Goal: Task Accomplishment & Management: Manage account settings

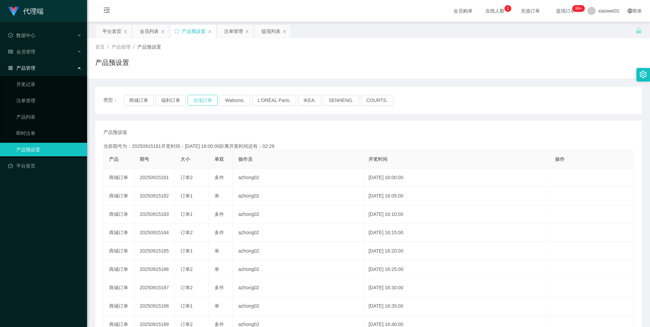
click at [211, 103] on button "兑现订单" at bounding box center [203, 100] width 30 height 11
click at [236, 32] on div "注单管理" at bounding box center [233, 31] width 19 height 13
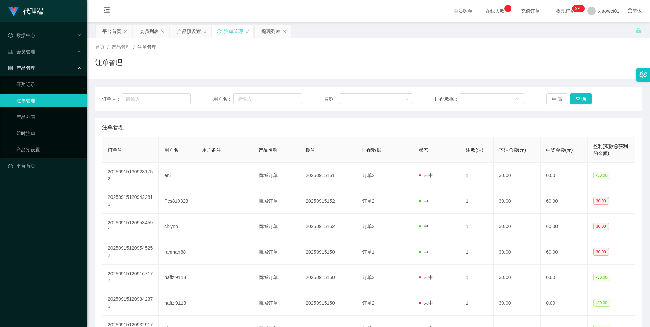
click at [574, 105] on div "订单号： 用户名： 名称： 匹配数据： 重 置 查 询" at bounding box center [368, 99] width 547 height 24
click at [581, 101] on button "查 询" at bounding box center [581, 98] width 22 height 11
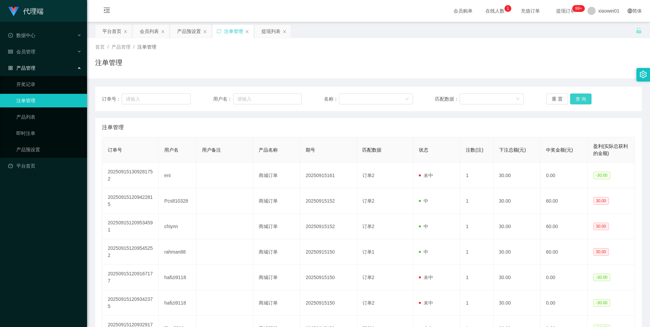
click at [581, 100] on button "查 询" at bounding box center [581, 98] width 22 height 11
click at [578, 99] on button "查 询" at bounding box center [581, 98] width 22 height 11
click at [583, 101] on button "查 询" at bounding box center [581, 98] width 22 height 11
click at [192, 31] on div "产品预设置" at bounding box center [189, 31] width 24 height 13
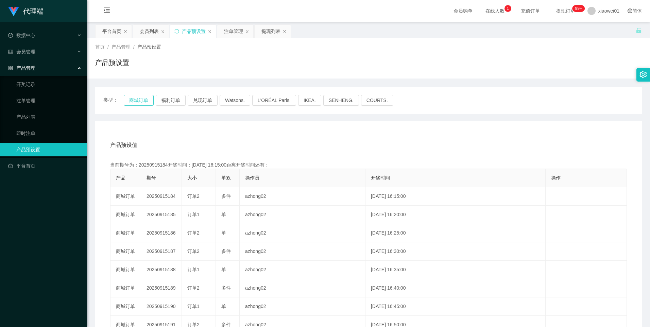
click at [135, 99] on button "商城订单" at bounding box center [139, 100] width 30 height 11
click at [207, 99] on button "兑现订单" at bounding box center [203, 100] width 30 height 11
drag, startPoint x: 114, startPoint y: 29, endPoint x: 134, endPoint y: 45, distance: 25.4
click at [114, 29] on div "平台首页" at bounding box center [111, 31] width 19 height 13
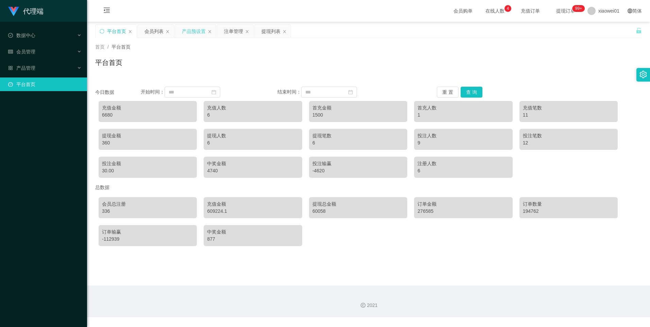
click at [195, 29] on div "产品预设置" at bounding box center [194, 31] width 24 height 13
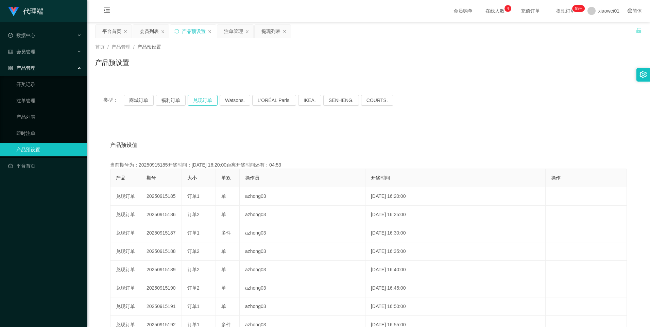
click at [203, 97] on button "兑现订单" at bounding box center [203, 100] width 30 height 11
drag, startPoint x: 138, startPoint y: 104, endPoint x: 146, endPoint y: 104, distance: 7.8
click at [138, 104] on button "商城订单" at bounding box center [139, 100] width 30 height 11
click at [138, 101] on button "商城订单" at bounding box center [139, 100] width 30 height 11
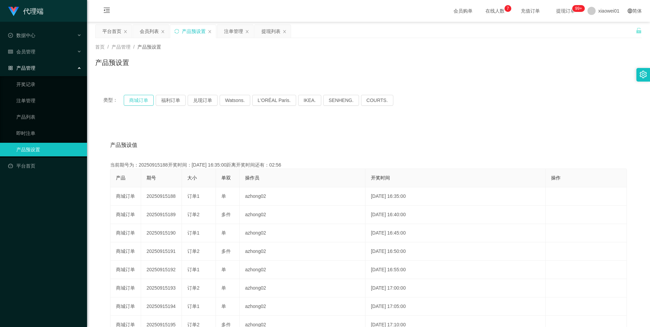
click at [138, 101] on button "商城订单" at bounding box center [139, 100] width 30 height 11
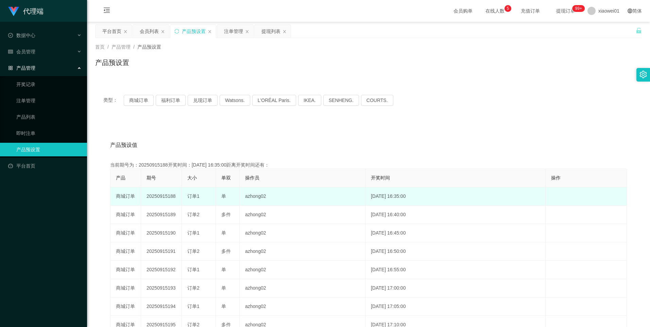
click at [163, 199] on td "20250915188" at bounding box center [161, 196] width 41 height 18
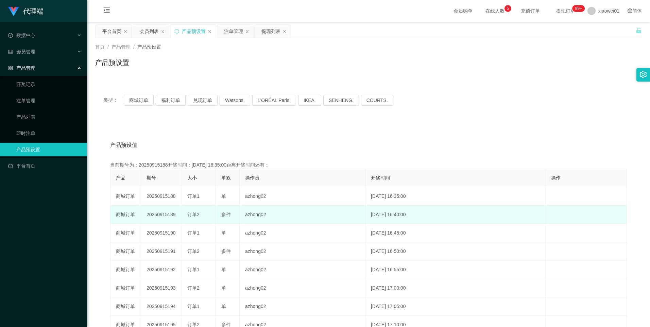
copy td "20250915188"
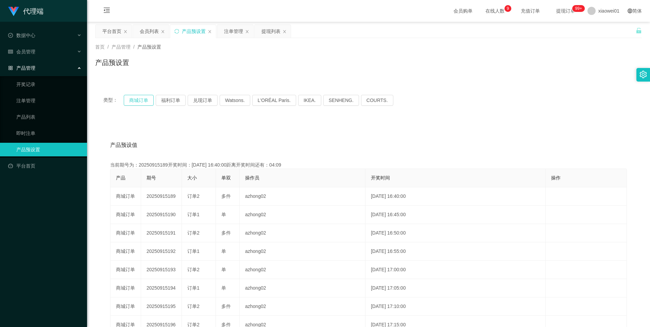
click at [139, 99] on button "商城订单" at bounding box center [139, 100] width 30 height 11
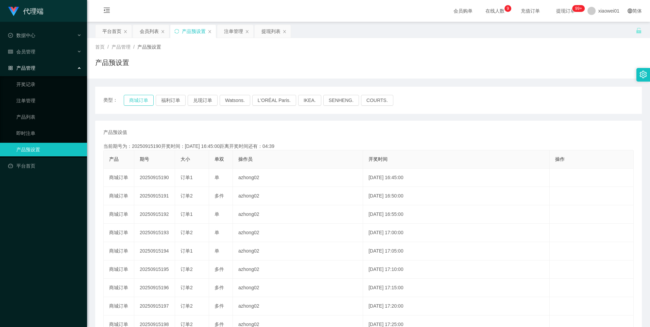
click at [135, 99] on button "商城订单" at bounding box center [139, 100] width 30 height 11
type button "k3wph"
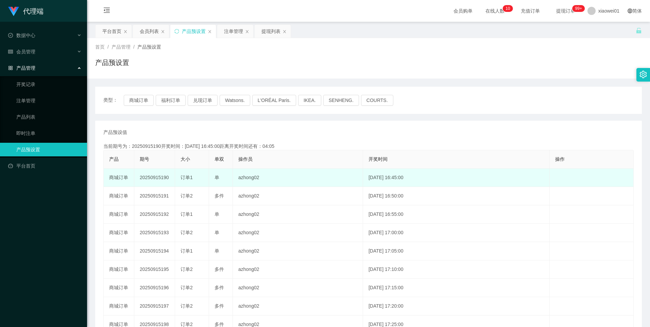
click at [152, 176] on td "20250915190" at bounding box center [154, 178] width 41 height 18
copy td "20250915190"
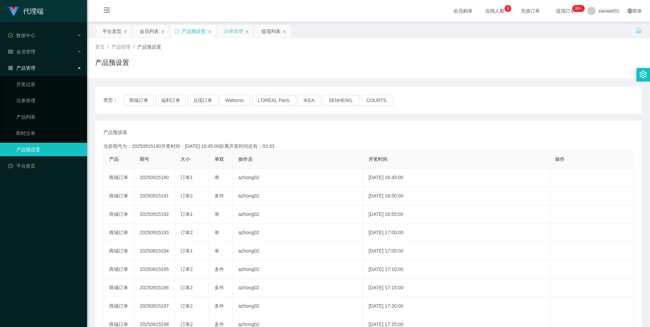
click at [231, 28] on div "注单管理" at bounding box center [233, 31] width 19 height 13
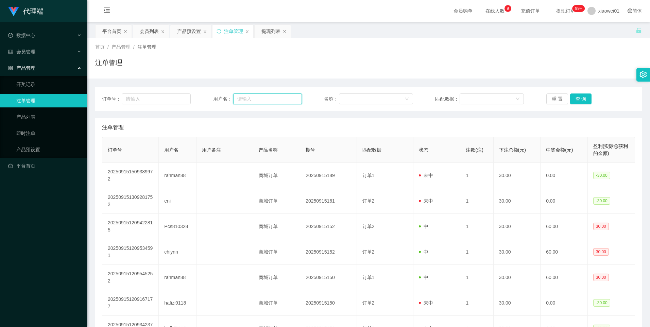
drag, startPoint x: 262, startPoint y: 99, endPoint x: 286, endPoint y: 112, distance: 27.8
click at [262, 99] on input "text" at bounding box center [267, 98] width 69 height 11
paste input "rahman88"
type input "rahman88"
click at [579, 101] on button "查 询" at bounding box center [581, 98] width 22 height 11
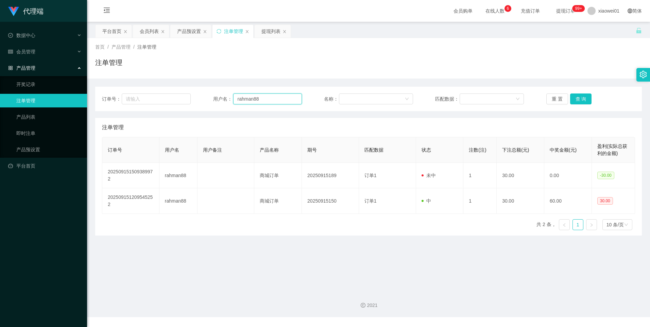
click at [265, 98] on input "rahman88" at bounding box center [267, 98] width 69 height 11
paste input "Ting5566"
type input "Ting5566"
click at [576, 96] on button "查 询" at bounding box center [581, 98] width 22 height 11
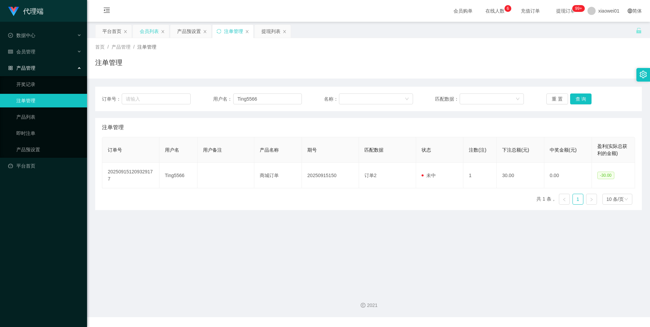
click at [149, 33] on div "会员列表" at bounding box center [149, 31] width 19 height 13
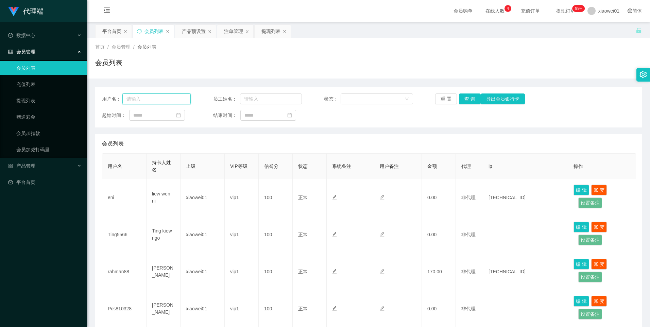
click at [176, 98] on input "text" at bounding box center [156, 98] width 69 height 11
paste input "Ting5566"
type input "Ting5566"
drag, startPoint x: 445, startPoint y: 99, endPoint x: 461, endPoint y: 102, distance: 16.0
click at [445, 99] on button "重 置" at bounding box center [446, 98] width 22 height 11
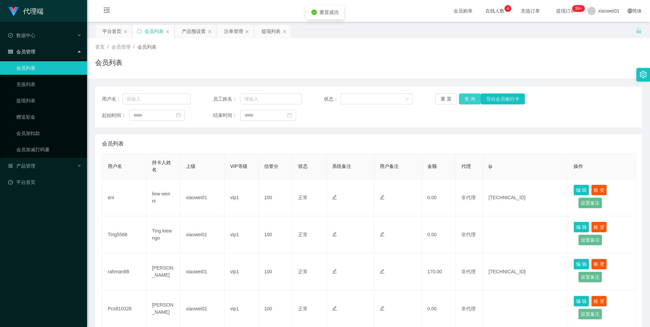
click at [473, 101] on button "查 询" at bounding box center [470, 98] width 22 height 11
click at [471, 102] on button "查 询" at bounding box center [470, 98] width 22 height 11
click at [154, 102] on input "text" at bounding box center [156, 98] width 69 height 11
paste input "Ting5566"
type input "Ting5566"
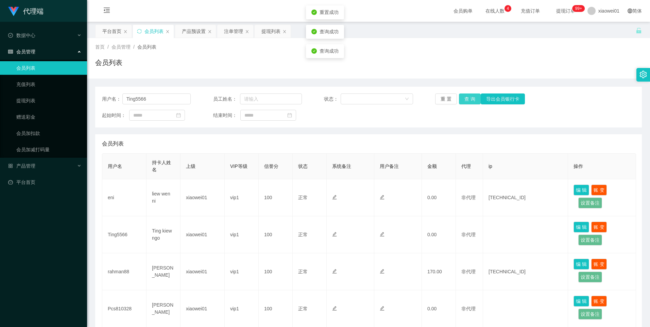
drag, startPoint x: 472, startPoint y: 99, endPoint x: 454, endPoint y: 134, distance: 38.5
click at [472, 99] on button "查 询" at bounding box center [470, 98] width 22 height 11
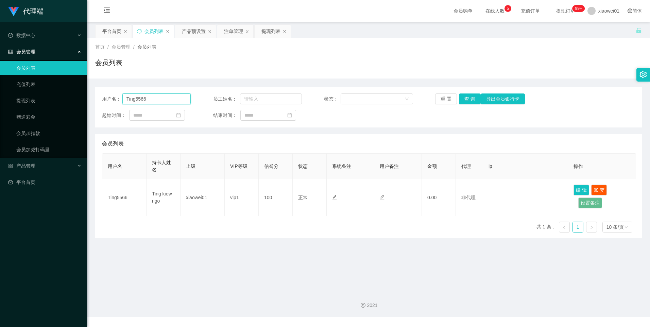
click at [158, 99] on input "Ting5566" at bounding box center [156, 98] width 69 height 11
click at [157, 98] on input "Ting5566" at bounding box center [156, 98] width 69 height 11
click at [165, 103] on input "Ting5566" at bounding box center [156, 98] width 69 height 11
paste input "rahman88"
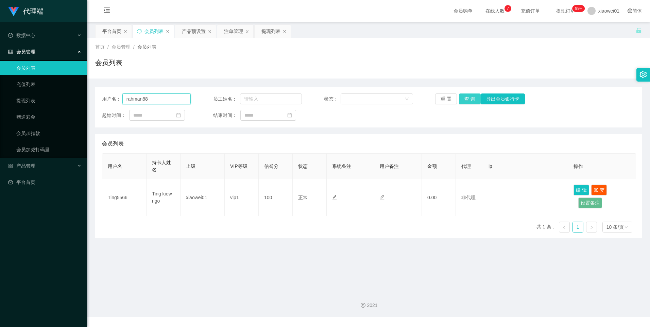
type input "rahman88"
click at [470, 99] on button "查 询" at bounding box center [470, 98] width 22 height 11
click at [227, 31] on div "注单管理" at bounding box center [233, 31] width 19 height 13
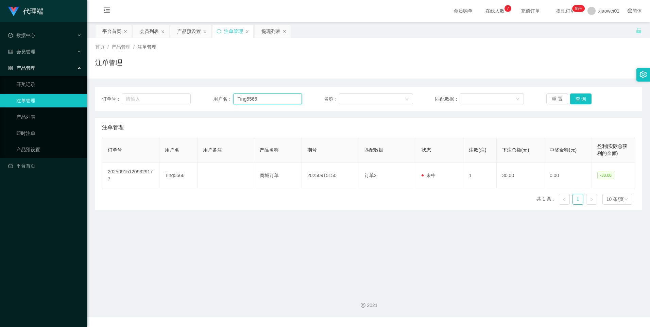
click at [263, 102] on input "Ting5566" at bounding box center [267, 98] width 69 height 11
paste input "rahman88"
type input "rahman88"
click at [570, 99] on button "查 询" at bounding box center [581, 98] width 22 height 11
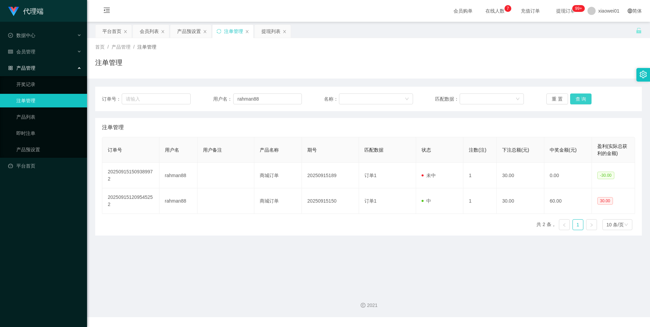
click at [576, 96] on button "查 询" at bounding box center [581, 98] width 22 height 11
click at [279, 102] on input "rahman88" at bounding box center [267, 98] width 69 height 11
click at [149, 31] on div "会员列表" at bounding box center [149, 31] width 19 height 13
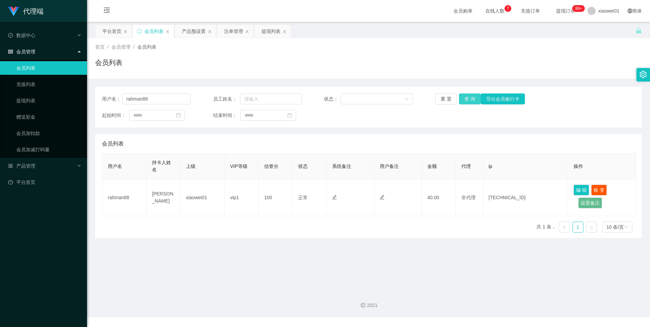
click at [468, 98] on button "查 询" at bounding box center [470, 98] width 22 height 11
click at [469, 102] on button "查 询" at bounding box center [470, 98] width 22 height 11
click at [188, 27] on div "产品预设置" at bounding box center [194, 31] width 24 height 13
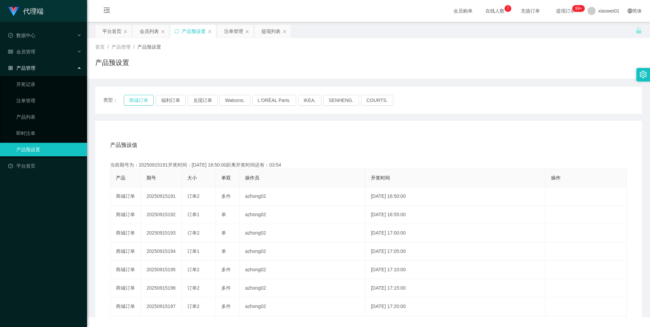
click at [133, 99] on button "商城订单" at bounding box center [139, 100] width 30 height 11
type button "k3wph"
click at [149, 34] on div "会员列表" at bounding box center [149, 31] width 19 height 13
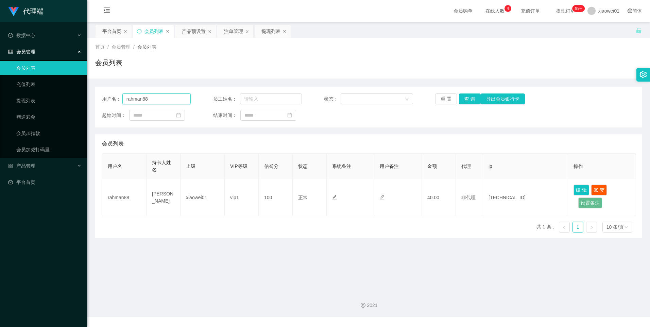
click at [172, 100] on input "rahman88" at bounding box center [156, 98] width 69 height 11
paste input "chiynn"
type input "chiynn"
click at [469, 98] on button "查 询" at bounding box center [470, 98] width 22 height 11
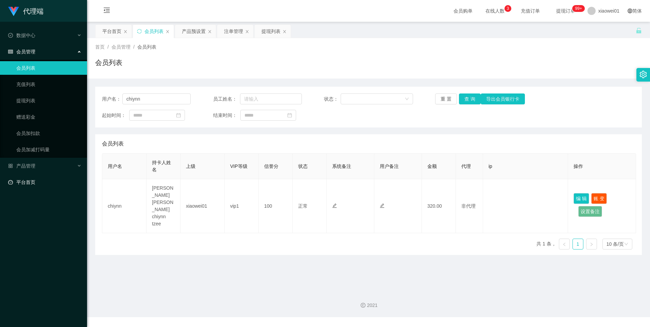
click at [23, 182] on link "平台首页" at bounding box center [44, 182] width 73 height 14
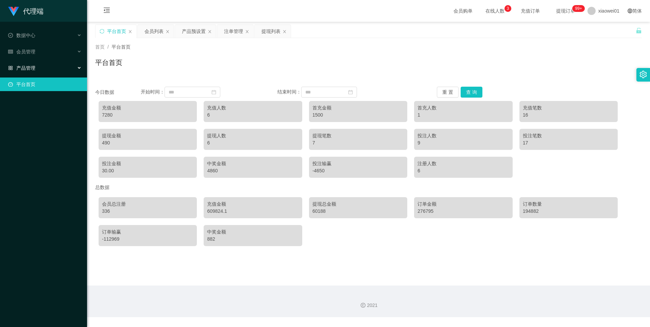
click at [28, 65] on span "产品管理" at bounding box center [21, 67] width 27 height 5
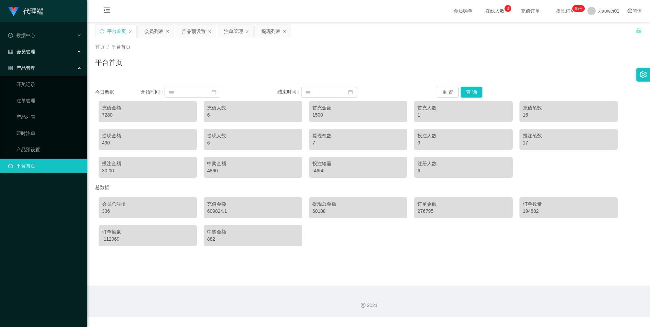
click at [35, 52] on div "会员管理" at bounding box center [43, 52] width 87 height 14
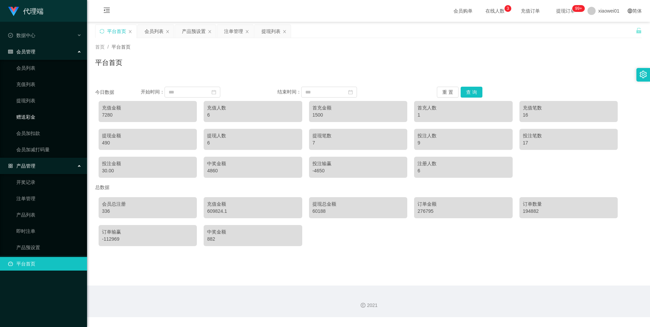
click at [32, 116] on link "赠送彩金" at bounding box center [48, 117] width 65 height 14
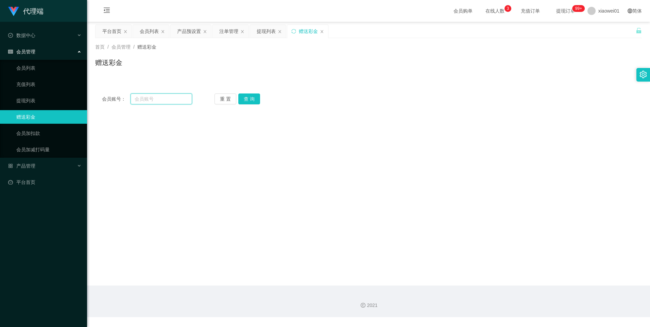
click at [154, 98] on input "text" at bounding box center [161, 98] width 61 height 11
paste input "chiynn"
type input "chiynn"
click at [245, 99] on button "查 询" at bounding box center [249, 98] width 22 height 11
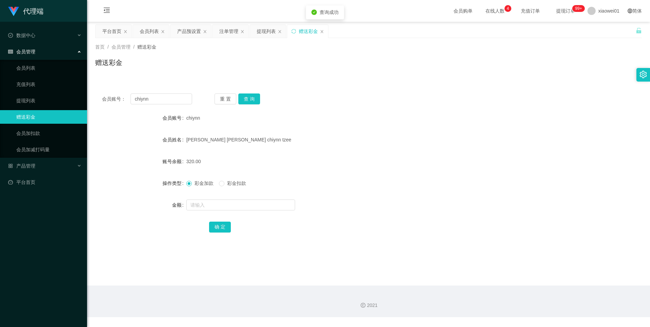
drag, startPoint x: 227, startPoint y: 183, endPoint x: 224, endPoint y: 194, distance: 11.3
click at [227, 183] on span "彩金扣款" at bounding box center [236, 183] width 24 height 5
click at [219, 204] on input "text" at bounding box center [240, 205] width 109 height 11
type input "60"
click at [214, 225] on button "确 定" at bounding box center [220, 227] width 22 height 11
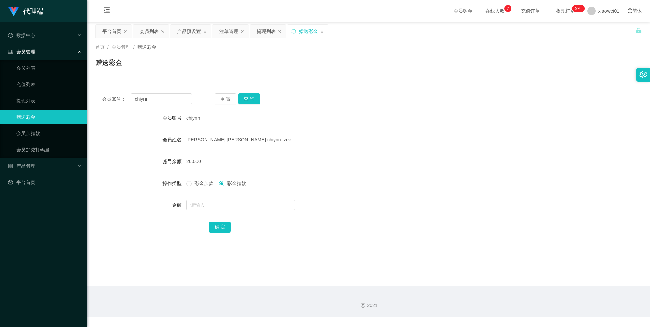
drag, startPoint x: 225, startPoint y: 28, endPoint x: 225, endPoint y: 50, distance: 22.1
click at [225, 28] on div "注单管理" at bounding box center [228, 31] width 19 height 13
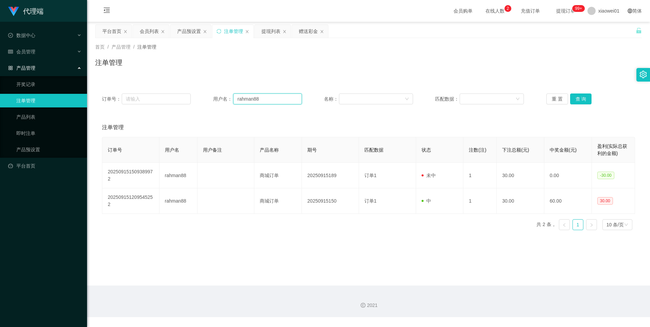
click at [273, 98] on input "rahman88" at bounding box center [267, 98] width 69 height 11
paste input "Ting5566"
type input "Ting5566"
click at [576, 98] on button "查 询" at bounding box center [581, 98] width 22 height 11
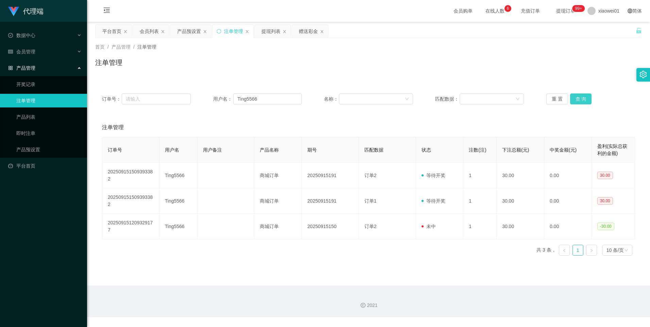
click at [574, 101] on button "查 询" at bounding box center [581, 98] width 22 height 11
click at [268, 98] on input "Ting5566" at bounding box center [267, 98] width 69 height 11
click at [306, 34] on div "赠送彩金" at bounding box center [308, 31] width 19 height 13
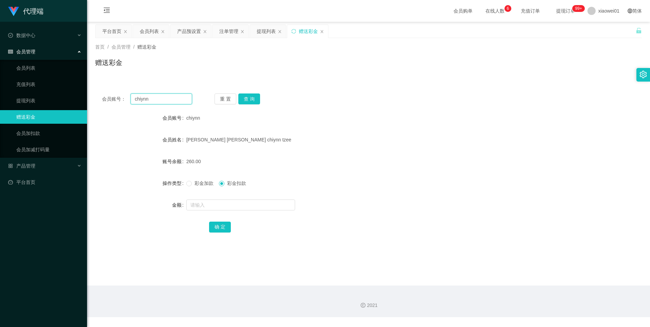
click at [169, 98] on input "chiynn" at bounding box center [161, 98] width 61 height 11
paste input "Ting5566"
type input "Ting5566"
click at [244, 101] on button "查 询" at bounding box center [249, 98] width 22 height 11
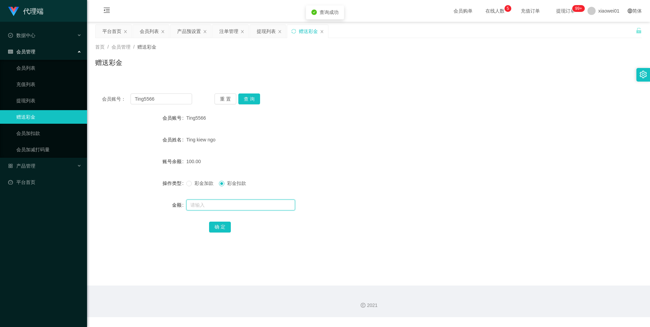
click at [210, 205] on input "text" at bounding box center [240, 205] width 109 height 11
type input "30"
click at [217, 209] on input "30" at bounding box center [240, 205] width 109 height 11
drag, startPoint x: 217, startPoint y: 227, endPoint x: 272, endPoint y: 224, distance: 55.2
click at [217, 227] on button "确 定" at bounding box center [220, 227] width 22 height 11
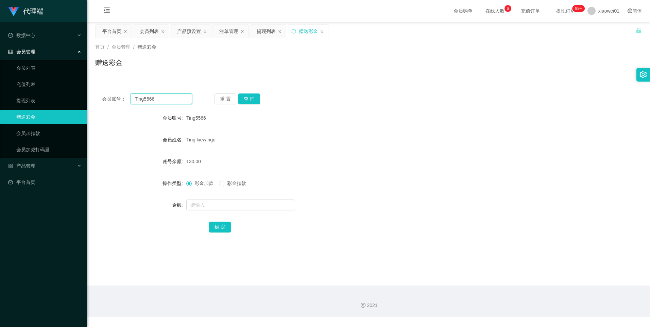
click at [166, 103] on input "Ting5566" at bounding box center [161, 98] width 61 height 11
paste input "rahman88"
type input "rahman88"
drag, startPoint x: 255, startPoint y: 103, endPoint x: 160, endPoint y: 58, distance: 104.5
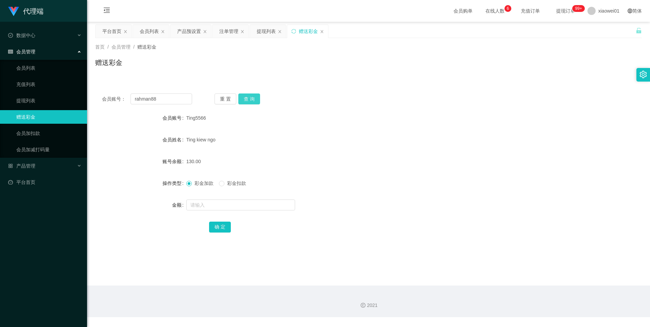
click at [255, 103] on button "查 询" at bounding box center [249, 98] width 22 height 11
drag, startPoint x: 185, startPoint y: 31, endPoint x: 176, endPoint y: 98, distance: 67.9
click at [185, 31] on div "产品预设置" at bounding box center [189, 31] width 24 height 13
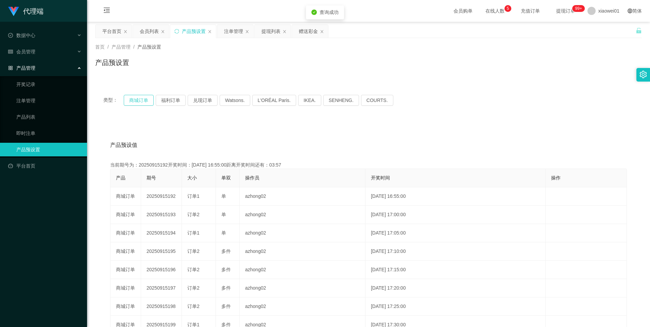
click at [134, 97] on button "商城订单" at bounding box center [139, 100] width 30 height 11
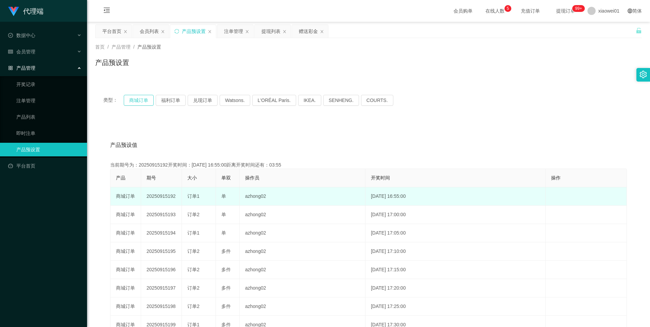
type button "k3wph"
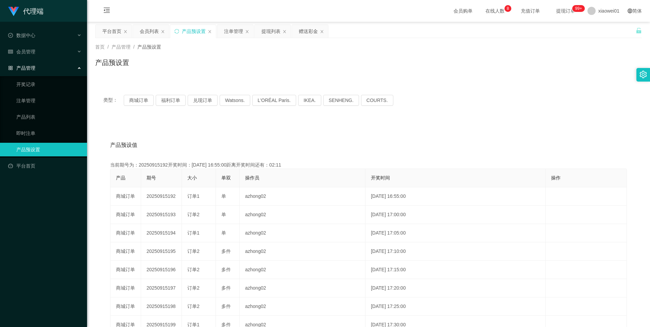
click at [229, 30] on div "注单管理" at bounding box center [233, 31] width 19 height 13
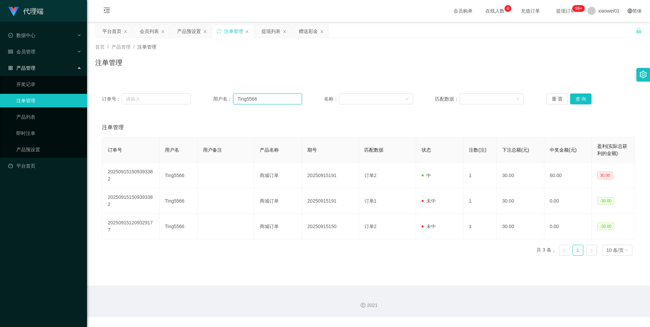
click at [271, 96] on input "Ting5566" at bounding box center [267, 98] width 69 height 11
paste input "rahman88"
type input "rahman88"
click at [581, 100] on button "查 询" at bounding box center [581, 98] width 22 height 11
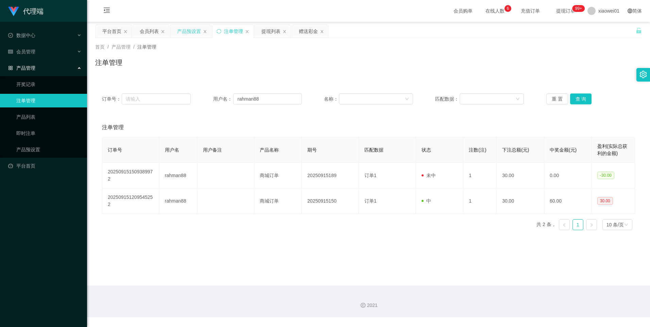
click at [189, 33] on div "产品预设置" at bounding box center [189, 31] width 24 height 13
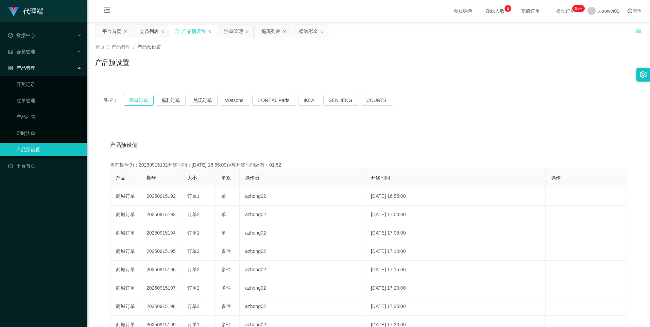
click at [134, 98] on button "商城订单" at bounding box center [139, 100] width 30 height 11
type button "k3wph"
click at [144, 103] on button "商城订单" at bounding box center [139, 100] width 30 height 11
click at [232, 30] on div "注单管理" at bounding box center [233, 31] width 19 height 13
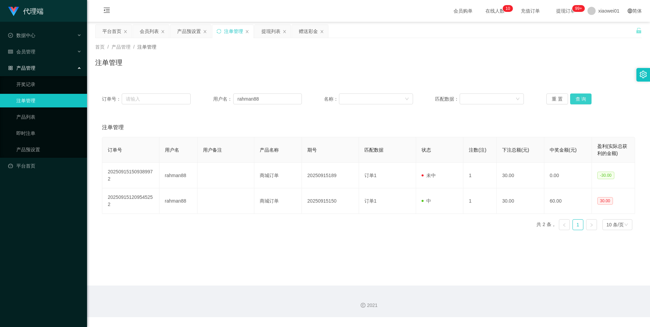
click at [574, 99] on button "查 询" at bounding box center [581, 98] width 22 height 11
click at [583, 99] on button "查 询" at bounding box center [581, 98] width 22 height 11
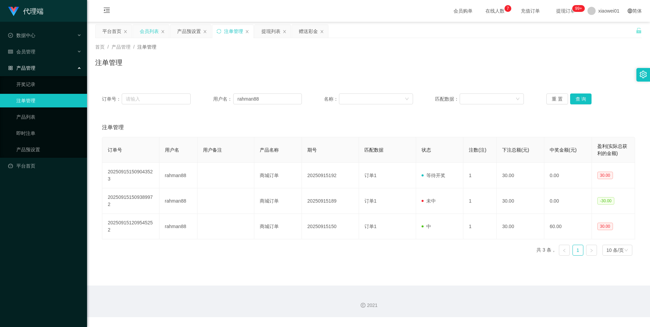
click at [151, 33] on div "会员列表" at bounding box center [149, 31] width 19 height 13
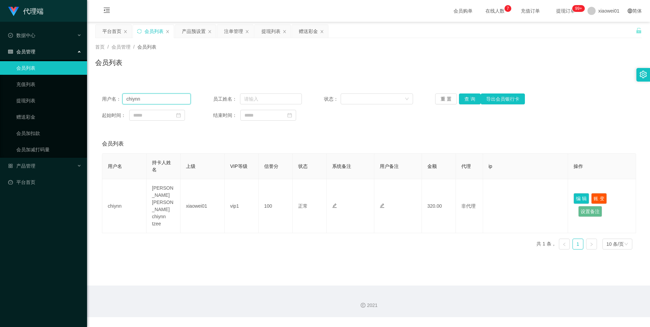
click at [161, 100] on input "chiynn" at bounding box center [156, 98] width 69 height 11
paste input "text"
drag, startPoint x: 233, startPoint y: 30, endPoint x: 271, endPoint y: 64, distance: 50.3
click at [233, 30] on div "注单管理" at bounding box center [233, 31] width 19 height 13
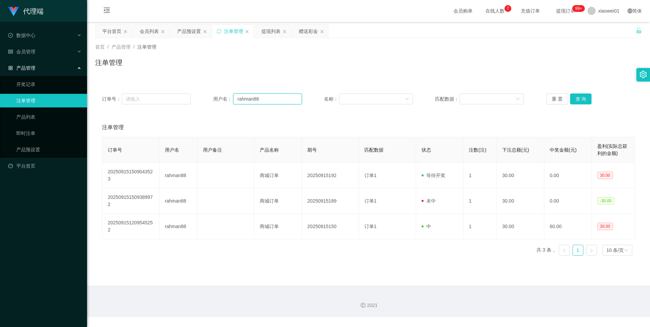
click at [289, 99] on input "rahman88" at bounding box center [267, 98] width 69 height 11
click at [150, 31] on div "会员列表" at bounding box center [149, 31] width 19 height 13
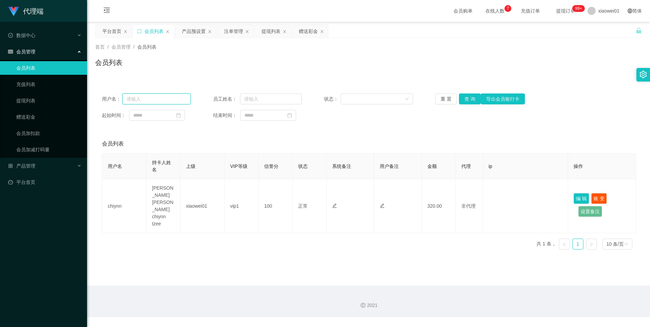
click at [168, 102] on input "text" at bounding box center [156, 98] width 69 height 11
paste input "rahman88"
type input "rahman88"
click at [468, 98] on button "查 询" at bounding box center [470, 98] width 22 height 11
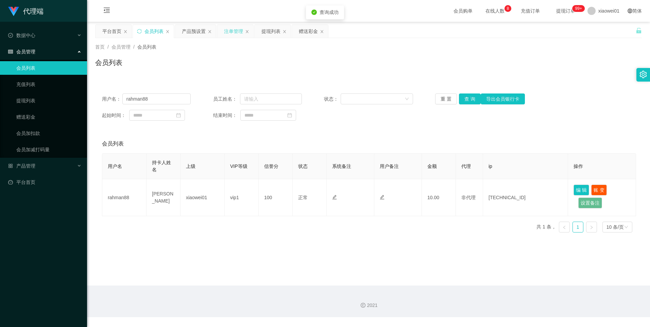
click at [233, 32] on div "注单管理" at bounding box center [233, 31] width 19 height 13
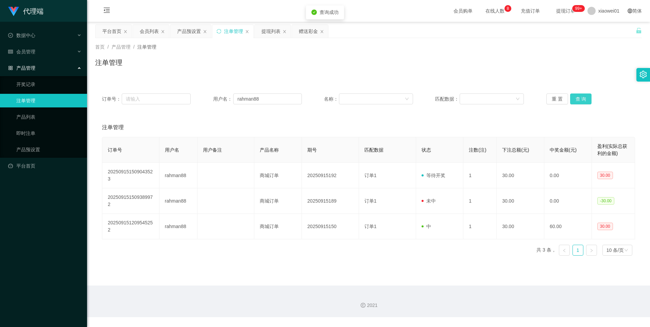
click at [574, 100] on button "查 询" at bounding box center [581, 98] width 22 height 11
drag, startPoint x: 180, startPoint y: 31, endPoint x: 202, endPoint y: 97, distance: 69.1
click at [180, 31] on div "产品预设置" at bounding box center [189, 31] width 24 height 13
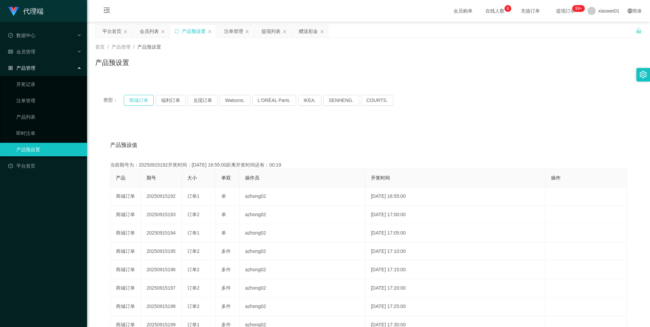
click at [142, 98] on button "商城订单" at bounding box center [139, 100] width 30 height 11
type button "k3wph"
click at [138, 100] on button "商城订单" at bounding box center [139, 100] width 30 height 11
click at [231, 31] on div "注单管理" at bounding box center [233, 31] width 19 height 13
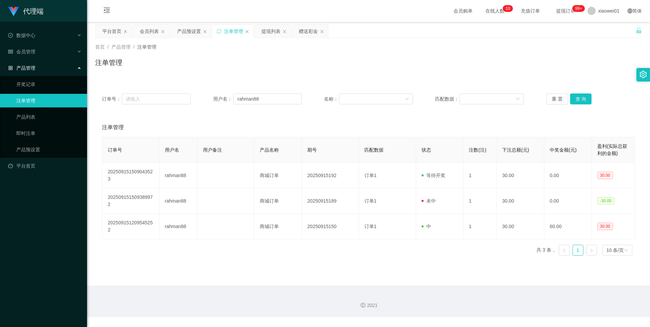
click at [570, 104] on div "订单号： 用户名： rahman88 名称： 匹配数据： 重 置 查 询" at bounding box center [368, 99] width 547 height 24
click at [574, 101] on button "查 询" at bounding box center [581, 98] width 22 height 11
click at [144, 29] on div "会员列表" at bounding box center [149, 31] width 19 height 13
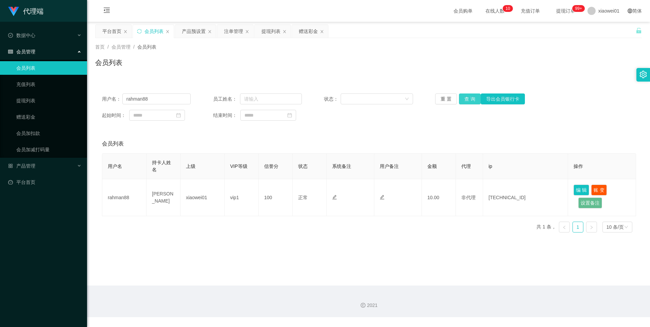
click at [466, 102] on button "查 询" at bounding box center [470, 98] width 22 height 11
click at [112, 31] on div "平台首页" at bounding box center [111, 31] width 19 height 13
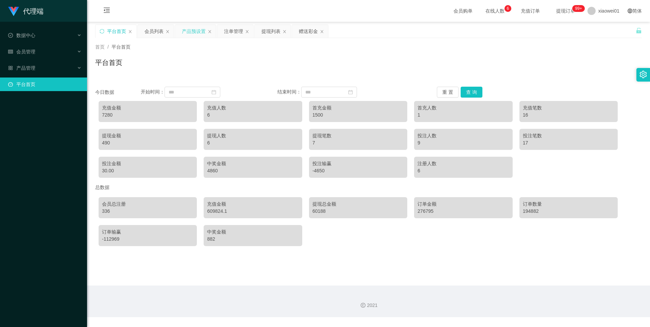
click at [193, 23] on main "关闭左侧 关闭右侧 关闭其它 刷新页面 平台首页 会员列表 产品预设置 注单管理 提现列表 赠送彩金 首页 / 平台首页 / 平台首页 用户名： rahman…" at bounding box center [368, 154] width 563 height 264
drag, startPoint x: 193, startPoint y: 31, endPoint x: 194, endPoint y: 70, distance: 38.4
click at [193, 31] on div "产品预设置" at bounding box center [194, 31] width 24 height 13
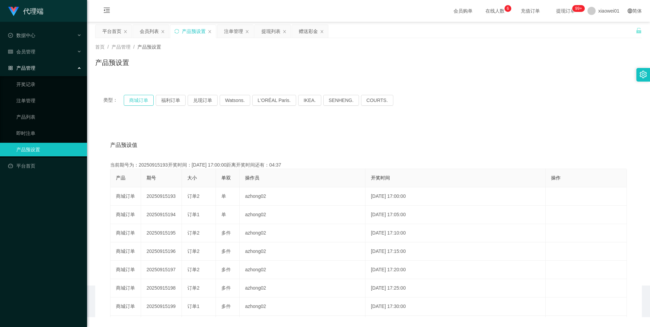
click at [136, 101] on button "商城订单" at bounding box center [139, 100] width 30 height 11
type button "k3wph"
click at [228, 28] on div "注单管理" at bounding box center [233, 31] width 19 height 13
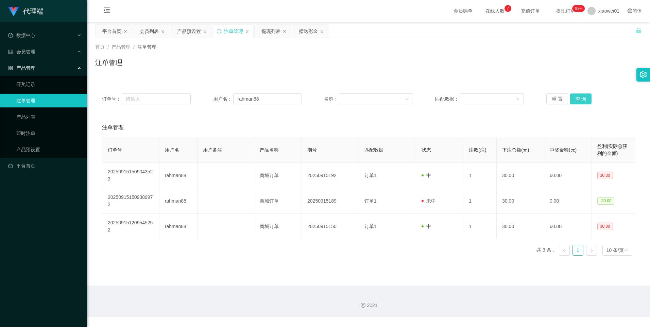
click at [581, 101] on button "查 询" at bounding box center [581, 98] width 22 height 11
click at [582, 99] on button "查 询" at bounding box center [581, 98] width 22 height 11
click at [583, 99] on button "查 询" at bounding box center [581, 98] width 22 height 11
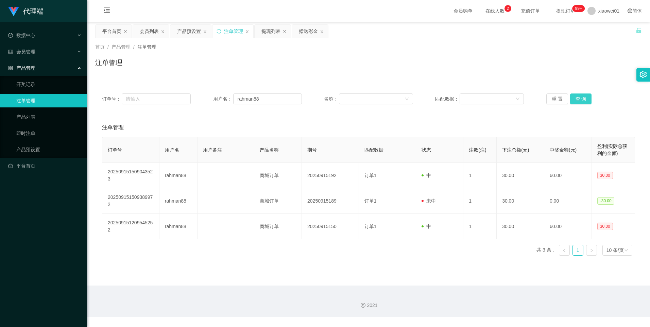
click at [580, 101] on button "查 询" at bounding box center [581, 98] width 22 height 11
click at [582, 99] on button "查 询" at bounding box center [581, 98] width 22 height 11
click at [581, 95] on button "查 询" at bounding box center [581, 98] width 22 height 11
click at [583, 95] on button "查 询" at bounding box center [581, 98] width 22 height 11
click at [582, 99] on button "查 询" at bounding box center [581, 98] width 22 height 11
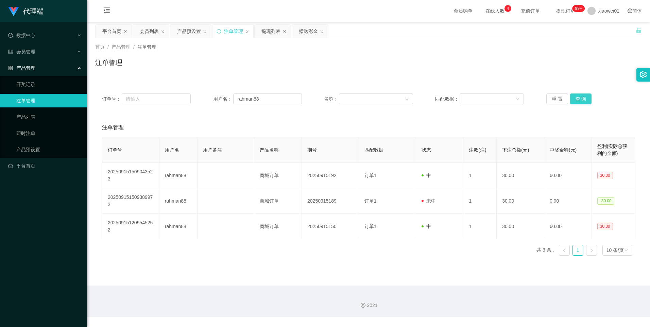
click at [578, 101] on button "查 询" at bounding box center [581, 98] width 22 height 11
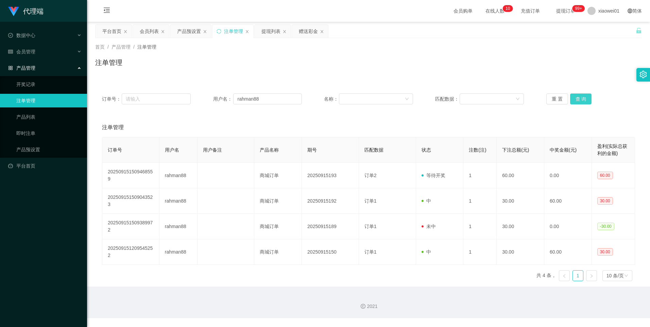
click at [578, 99] on button "查 询" at bounding box center [581, 98] width 22 height 11
click at [577, 104] on div "订单号： 用户名： rahman88 名称： 匹配数据： 重 置 查 询" at bounding box center [368, 99] width 547 height 24
click at [583, 99] on button "查 询" at bounding box center [581, 98] width 22 height 11
click at [182, 30] on div "产品预设置" at bounding box center [189, 31] width 24 height 13
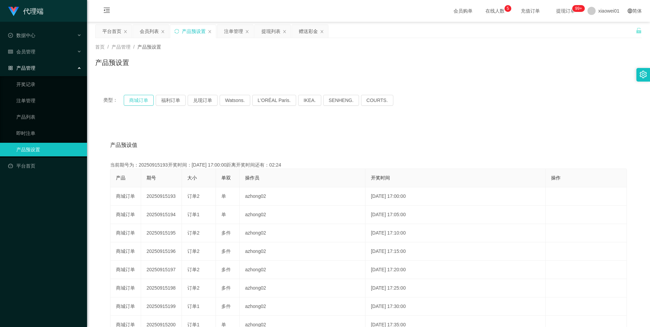
click at [139, 101] on button "商城订单" at bounding box center [139, 100] width 30 height 11
type button "k3wph"
click at [140, 97] on button "商城订单" at bounding box center [139, 100] width 30 height 11
drag, startPoint x: 229, startPoint y: 31, endPoint x: 259, endPoint y: 66, distance: 46.3
click at [229, 31] on div "注单管理" at bounding box center [233, 31] width 19 height 13
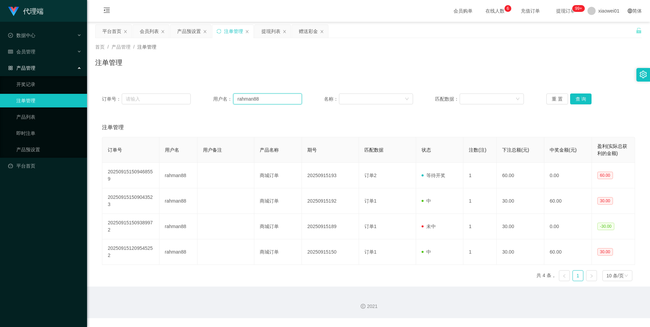
click at [269, 101] on input "rahman88" at bounding box center [267, 98] width 69 height 11
paste input "pcs81032"
type input "pcs810328"
click at [579, 100] on button "查 询" at bounding box center [581, 98] width 22 height 11
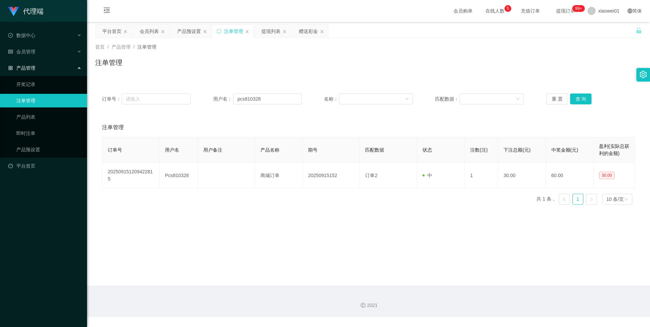
click at [146, 29] on div "会员列表" at bounding box center [149, 31] width 19 height 13
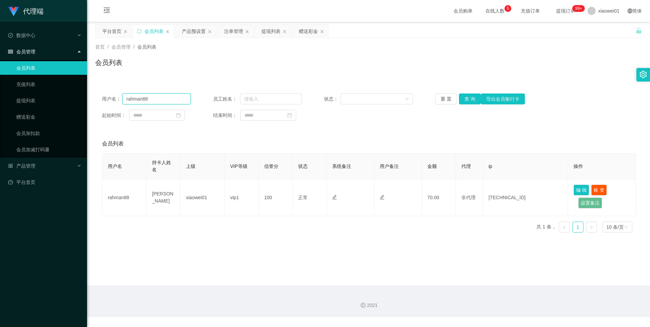
click at [161, 103] on input "rahman88" at bounding box center [156, 98] width 69 height 11
paste input "pcs81032"
type input "pcs810328"
click at [464, 98] on button "查 询" at bounding box center [470, 98] width 22 height 11
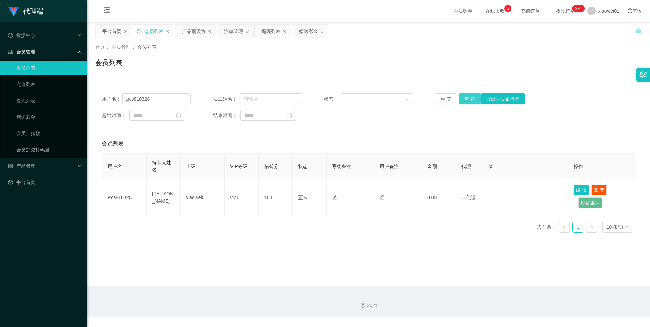
click at [470, 95] on button "查 询" at bounding box center [470, 98] width 22 height 11
click at [470, 96] on button "查 询" at bounding box center [470, 98] width 22 height 11
click at [468, 99] on button "查 询" at bounding box center [470, 98] width 22 height 11
click at [193, 30] on div "产品预设置" at bounding box center [194, 31] width 24 height 13
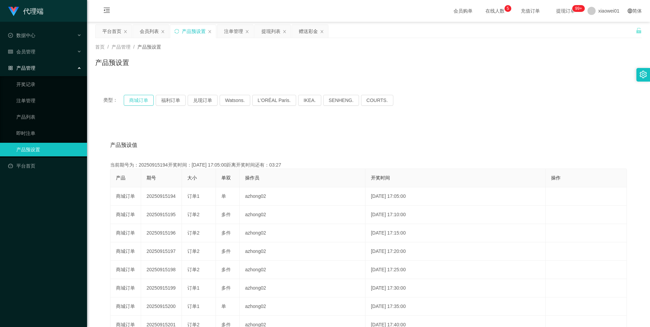
click at [148, 96] on button "商城订单" at bounding box center [139, 100] width 30 height 11
type button "k3wph"
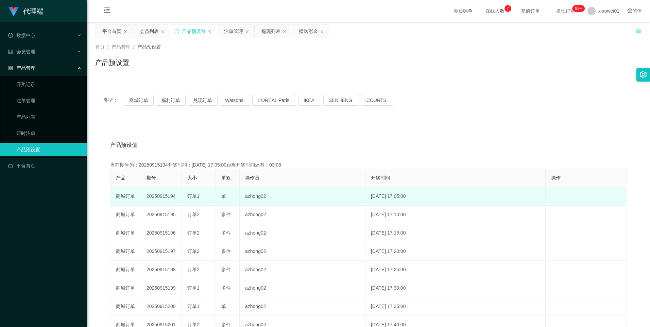
click at [156, 197] on td "20250915194" at bounding box center [161, 196] width 41 height 18
copy td "20250915194"
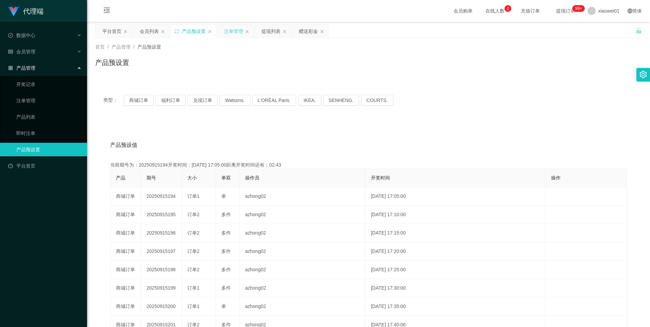
click at [234, 32] on div "注单管理" at bounding box center [233, 31] width 19 height 13
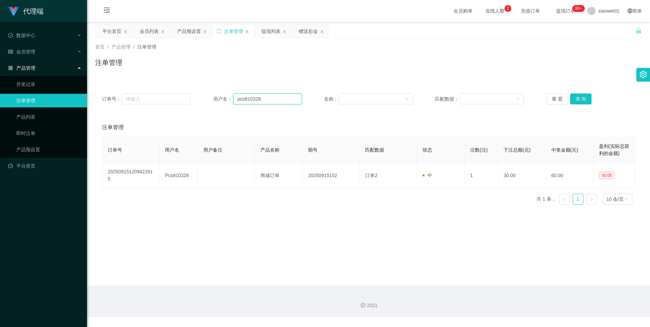
click at [271, 100] on input "pcs810328" at bounding box center [267, 98] width 69 height 11
click at [581, 96] on button "查 询" at bounding box center [581, 98] width 22 height 11
click at [266, 96] on input "pcs810328" at bounding box center [267, 98] width 69 height 11
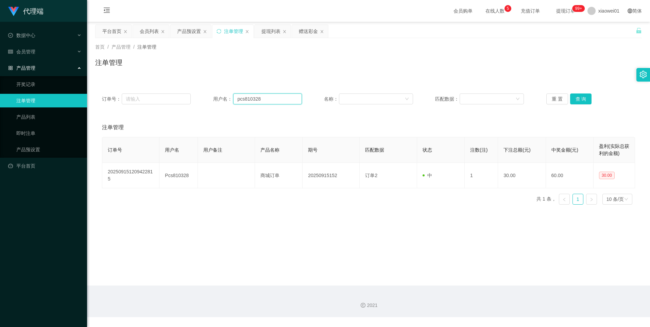
paste input "rahman8"
click at [237, 100] on input "rahman88" at bounding box center [267, 98] width 69 height 11
type input "rahman88"
click at [582, 99] on button "查 询" at bounding box center [581, 98] width 22 height 11
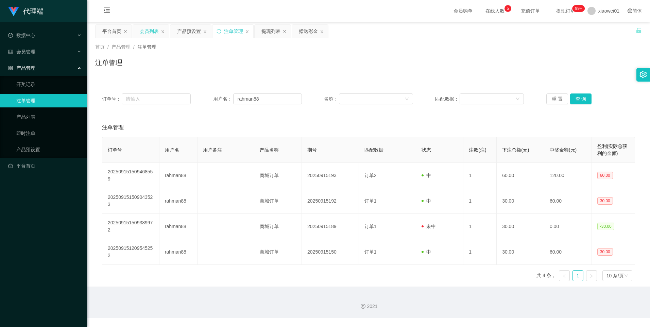
click at [147, 30] on div "会员列表" at bounding box center [149, 31] width 19 height 13
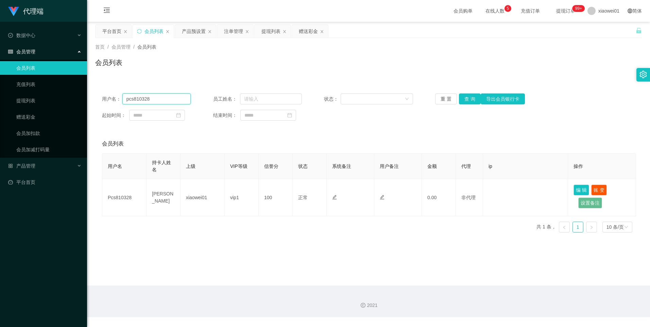
click at [161, 102] on input "pcs810328" at bounding box center [156, 98] width 69 height 11
paste input "rahman8"
type input "rahman88"
click at [465, 97] on button "查 询" at bounding box center [470, 98] width 22 height 11
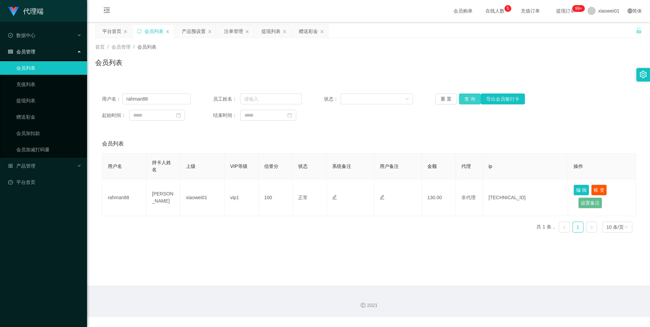
click at [466, 101] on button "查 询" at bounding box center [470, 98] width 22 height 11
click at [159, 100] on input "rahman88" at bounding box center [156, 98] width 69 height 11
click at [227, 29] on div "注单管理" at bounding box center [233, 31] width 19 height 13
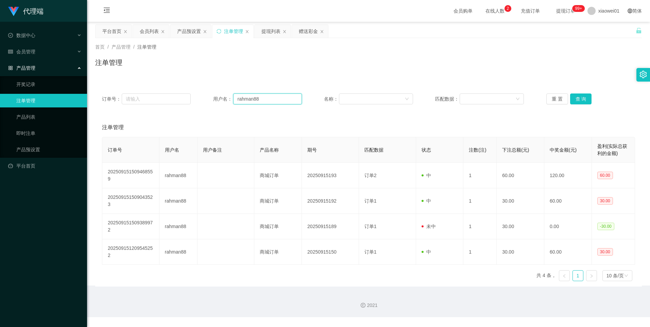
click at [281, 102] on input "rahman88" at bounding box center [267, 98] width 69 height 11
paste input "pcs81032"
type input "pcs810328"
click at [572, 97] on button "查 询" at bounding box center [581, 98] width 22 height 11
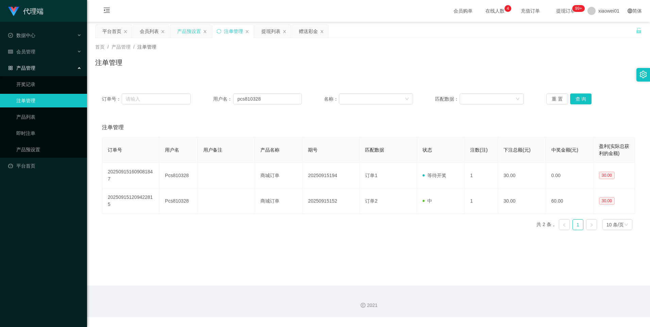
click at [191, 32] on div "产品预设置" at bounding box center [189, 31] width 24 height 13
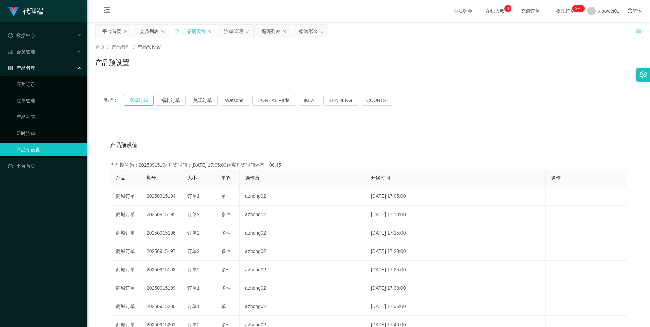
click at [136, 100] on button "商城订单" at bounding box center [139, 100] width 30 height 11
type button "k3wph"
click at [140, 101] on button "商城订单" at bounding box center [139, 100] width 30 height 11
click at [143, 97] on button "商城订单" at bounding box center [139, 100] width 30 height 11
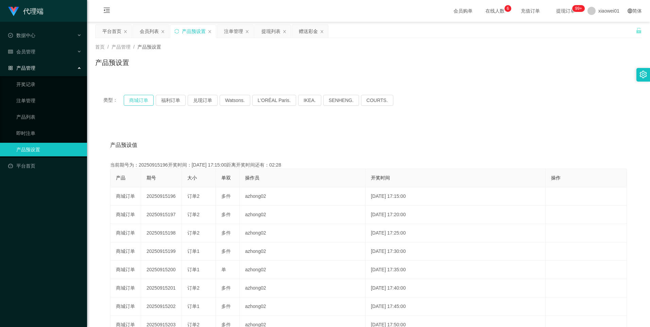
click at [143, 97] on button "商城订单" at bounding box center [139, 100] width 30 height 11
click at [131, 101] on button "商城订单" at bounding box center [139, 100] width 30 height 11
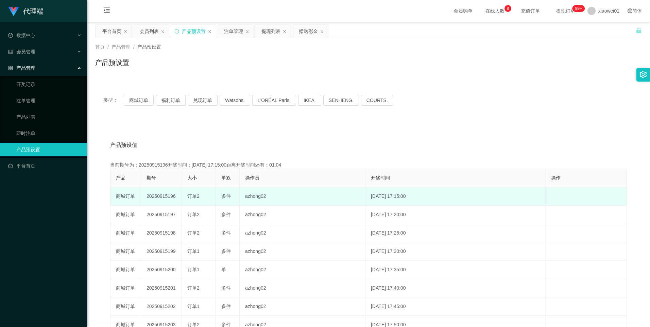
click at [163, 197] on td "20250915196" at bounding box center [161, 196] width 41 height 18
copy td "20250915196"
